Goal: Obtain resource: Obtain resource

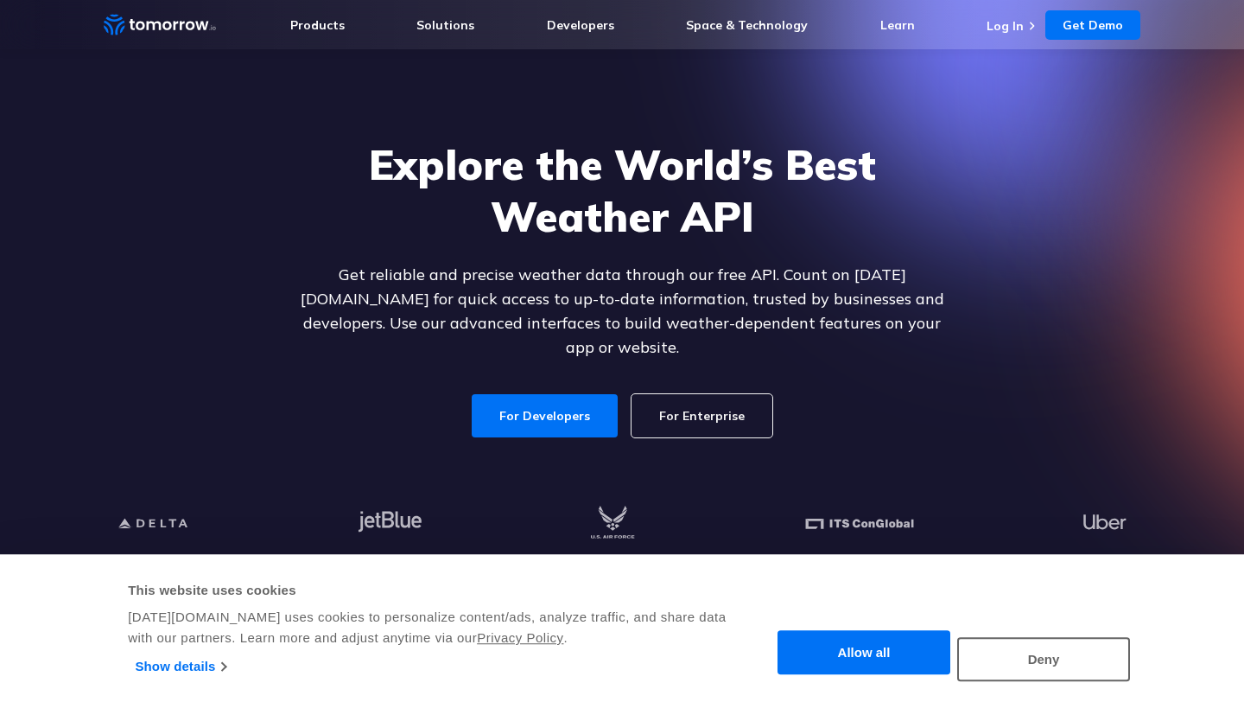
scroll to position [42, 0]
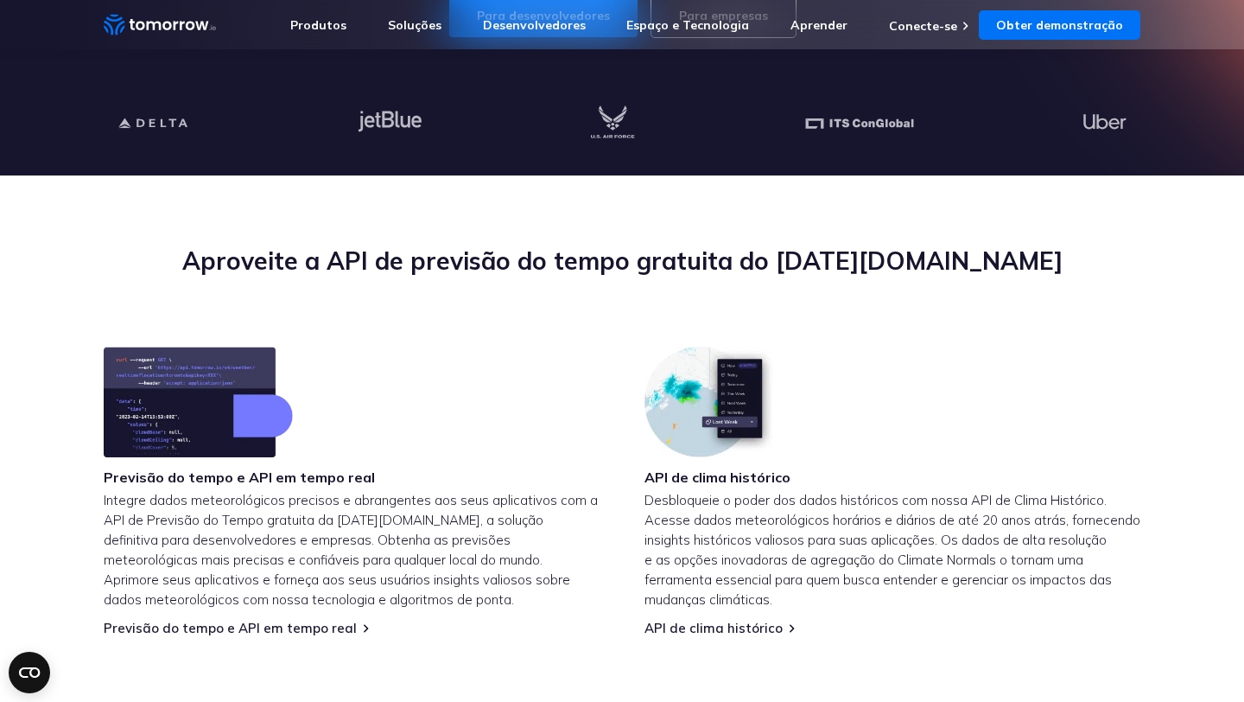
click at [539, 306] on div "Aproveite a API de previsão do tempo gratuita do Tomorrow.io" at bounding box center [622, 296] width 1037 height 102
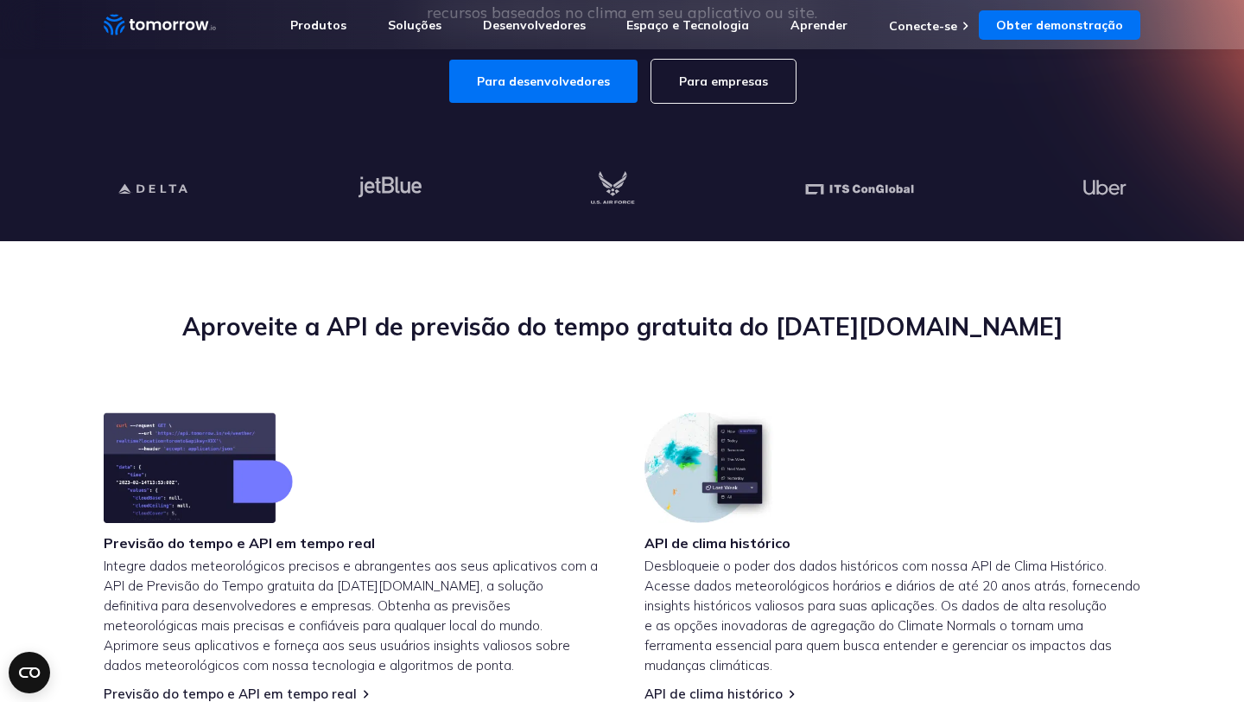
scroll to position [324, 0]
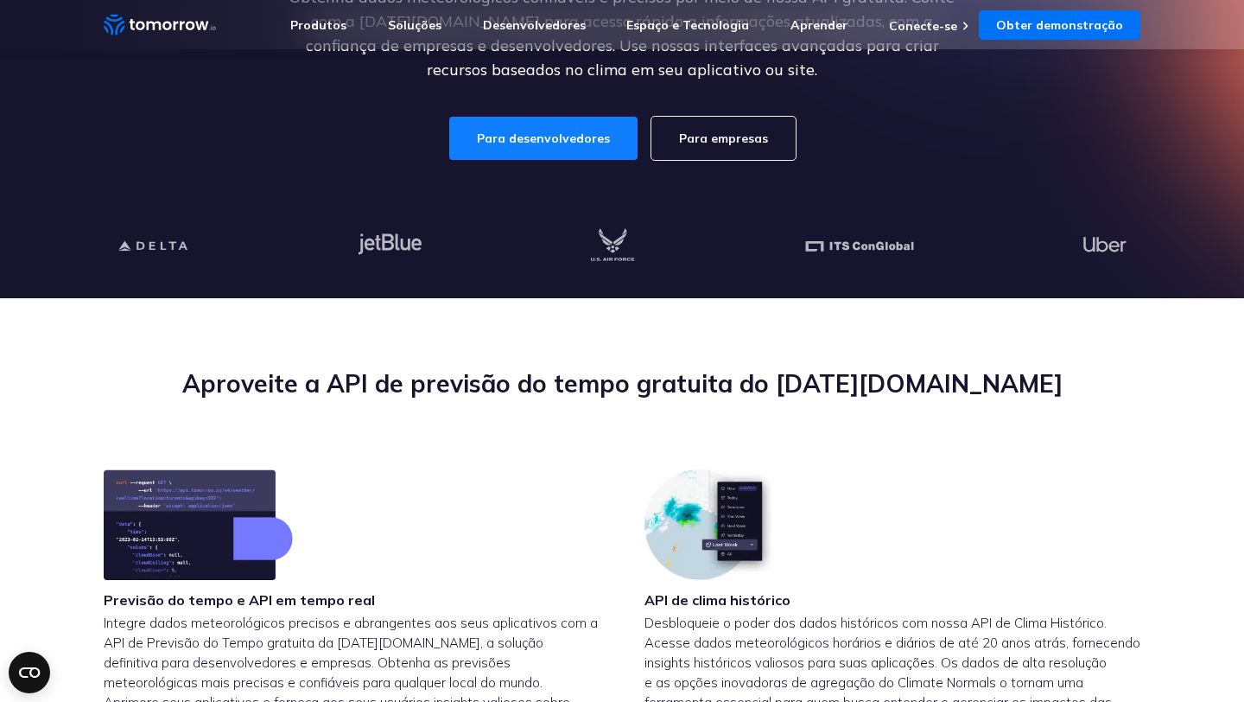
click at [529, 160] on link "Para desenvolvedores" at bounding box center [543, 138] width 188 height 43
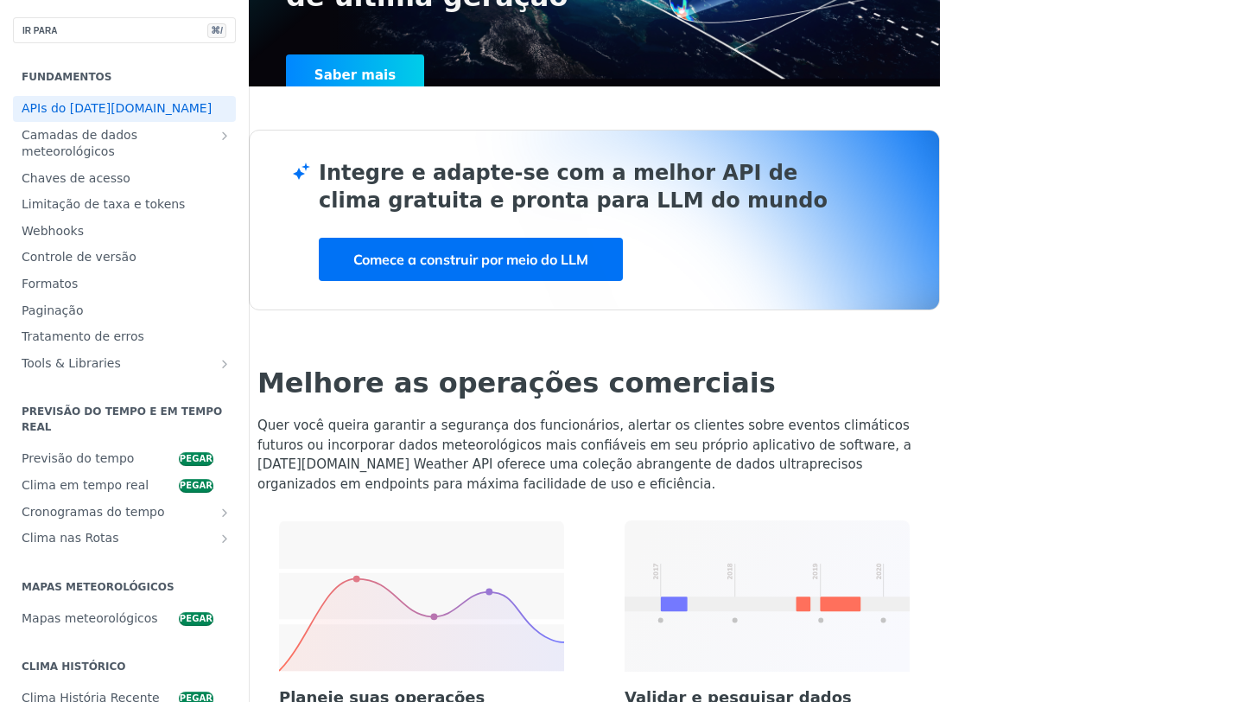
scroll to position [365, 0]
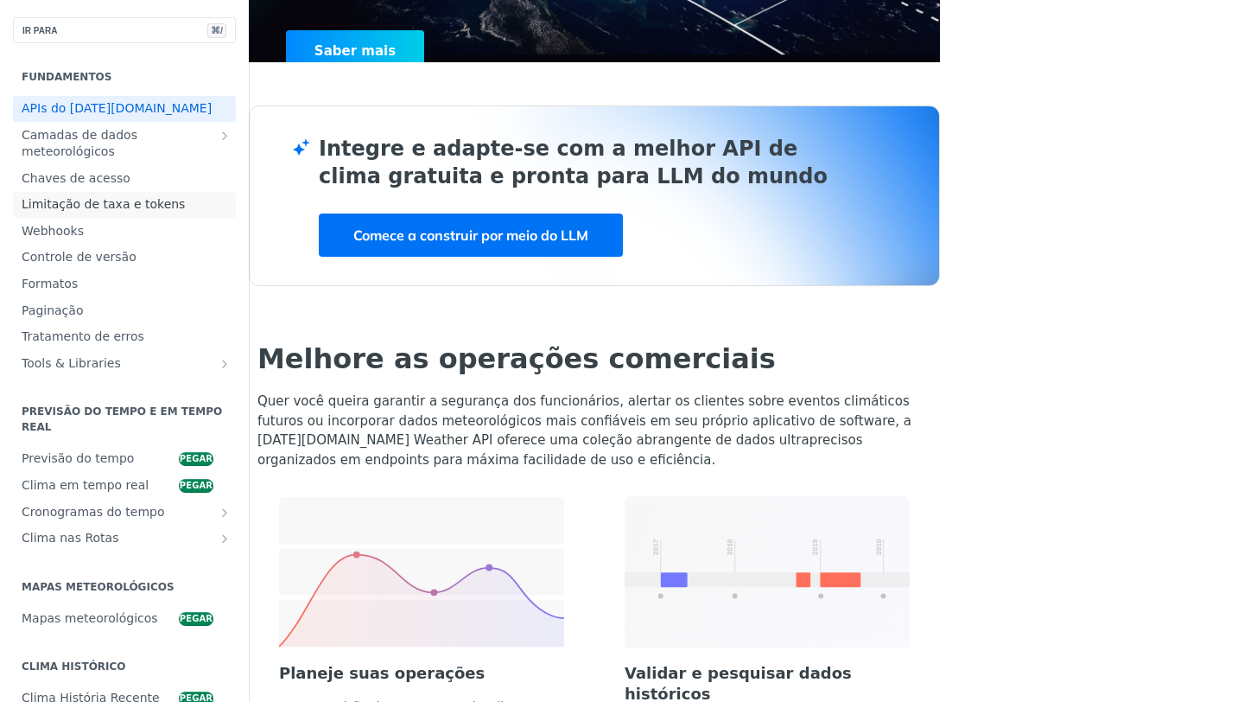
click at [105, 205] on font "Limitação de taxa e tokens" at bounding box center [103, 204] width 163 height 14
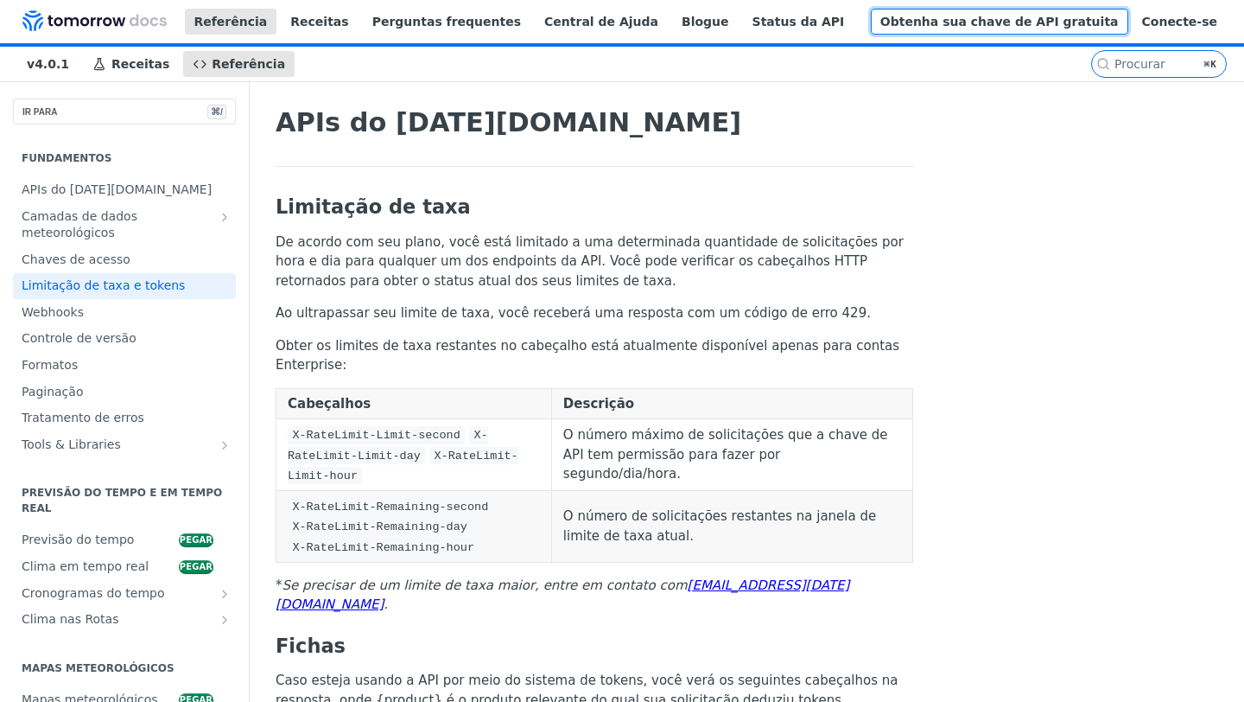
click at [1048, 15] on font "Obtenha sua chave de API gratuita" at bounding box center [999, 22] width 238 height 14
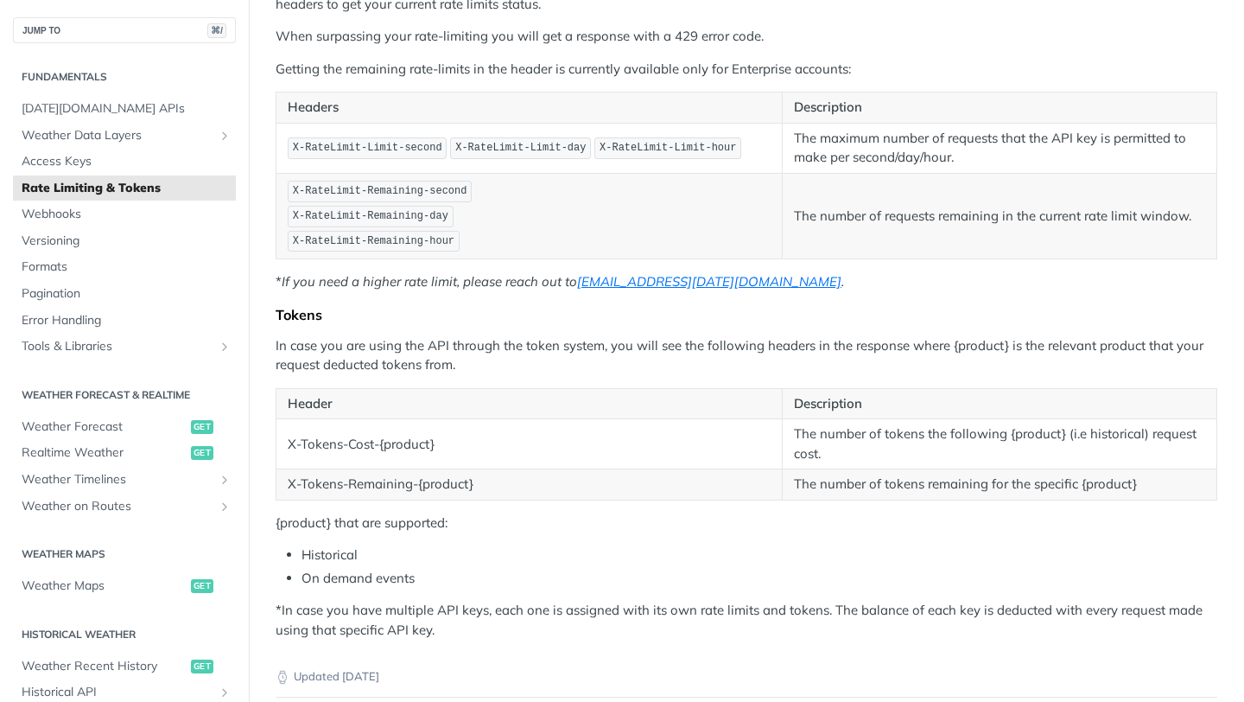
scroll to position [139, 0]
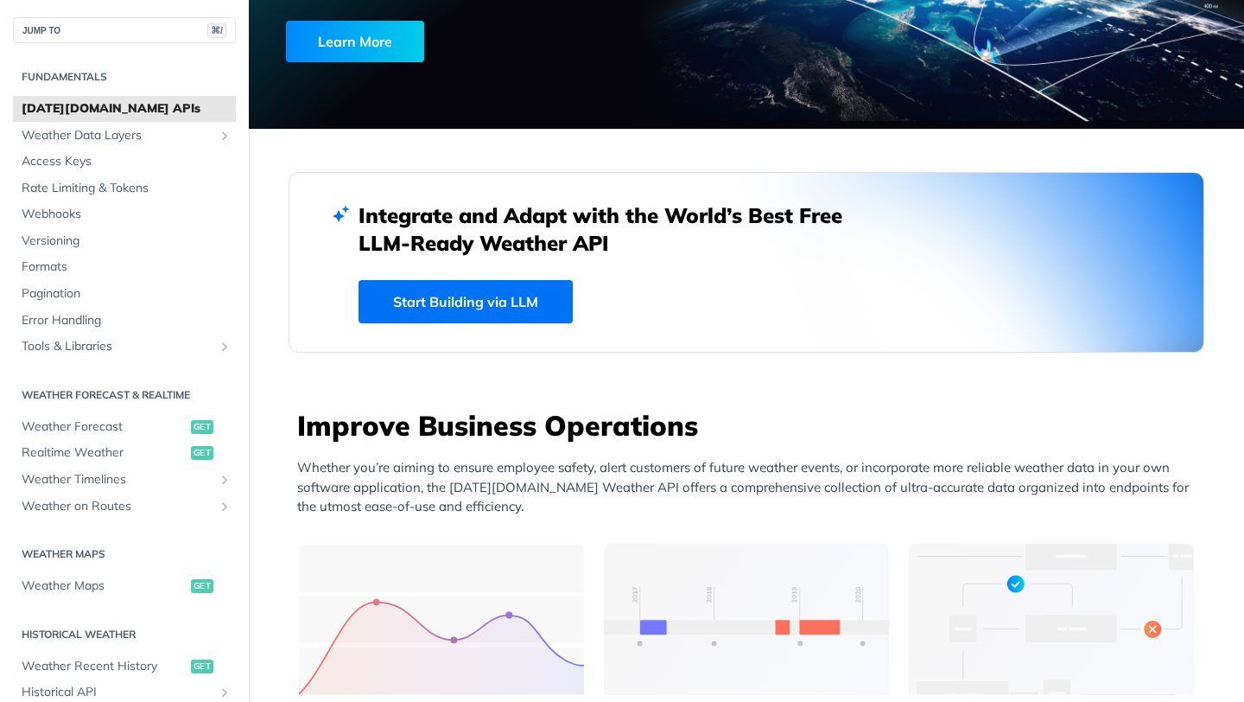
scroll to position [722, 0]
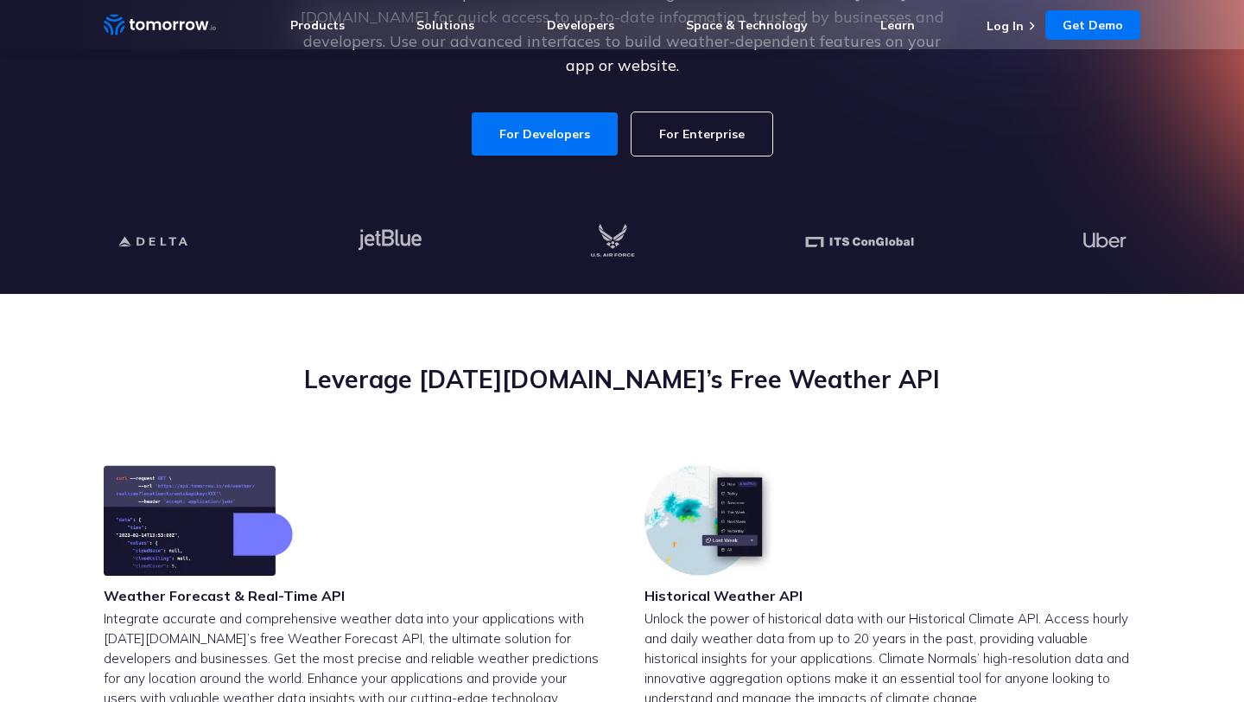
scroll to position [330, 0]
